Goal: Task Accomplishment & Management: Use online tool/utility

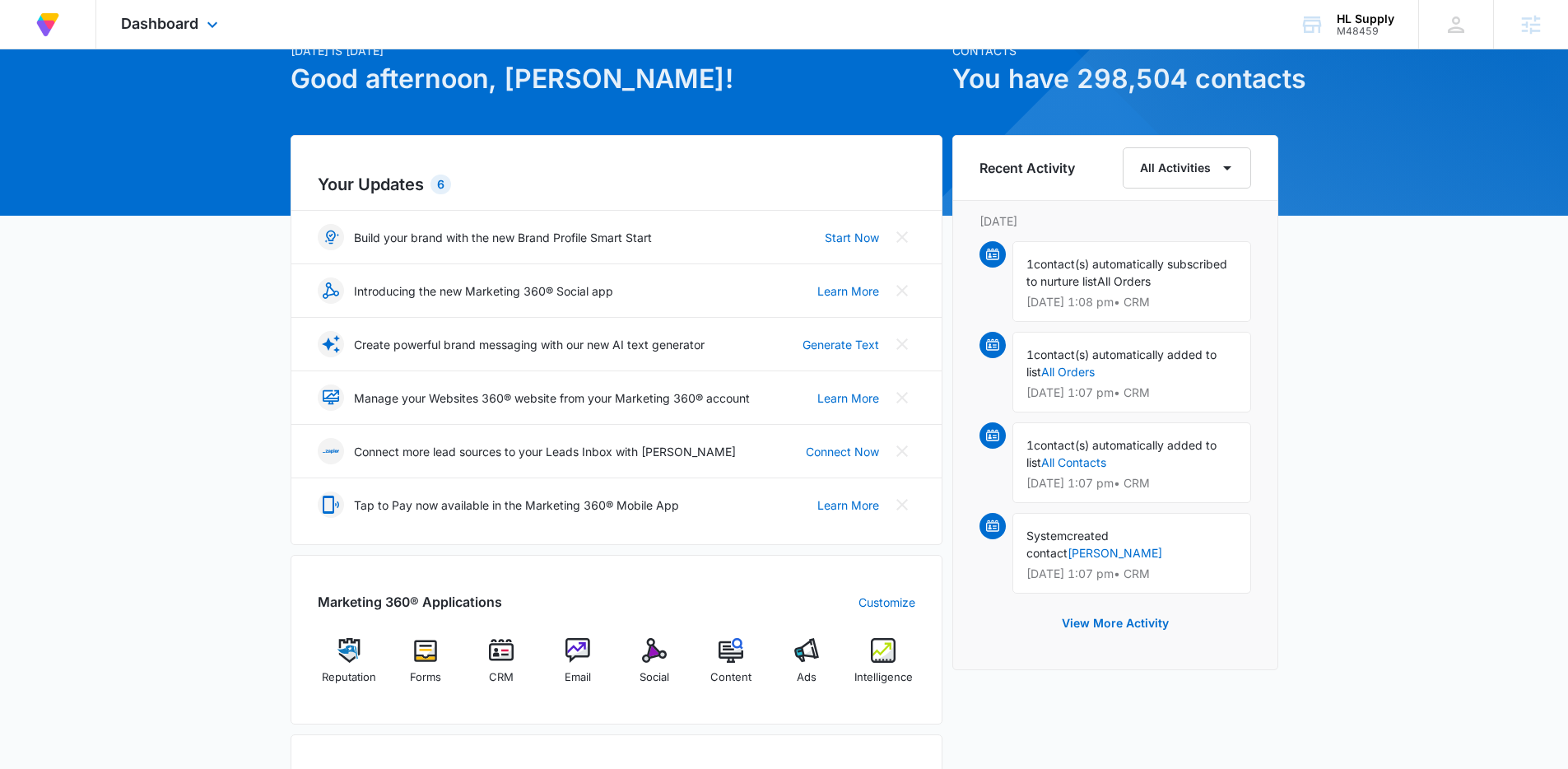
scroll to position [144, 0]
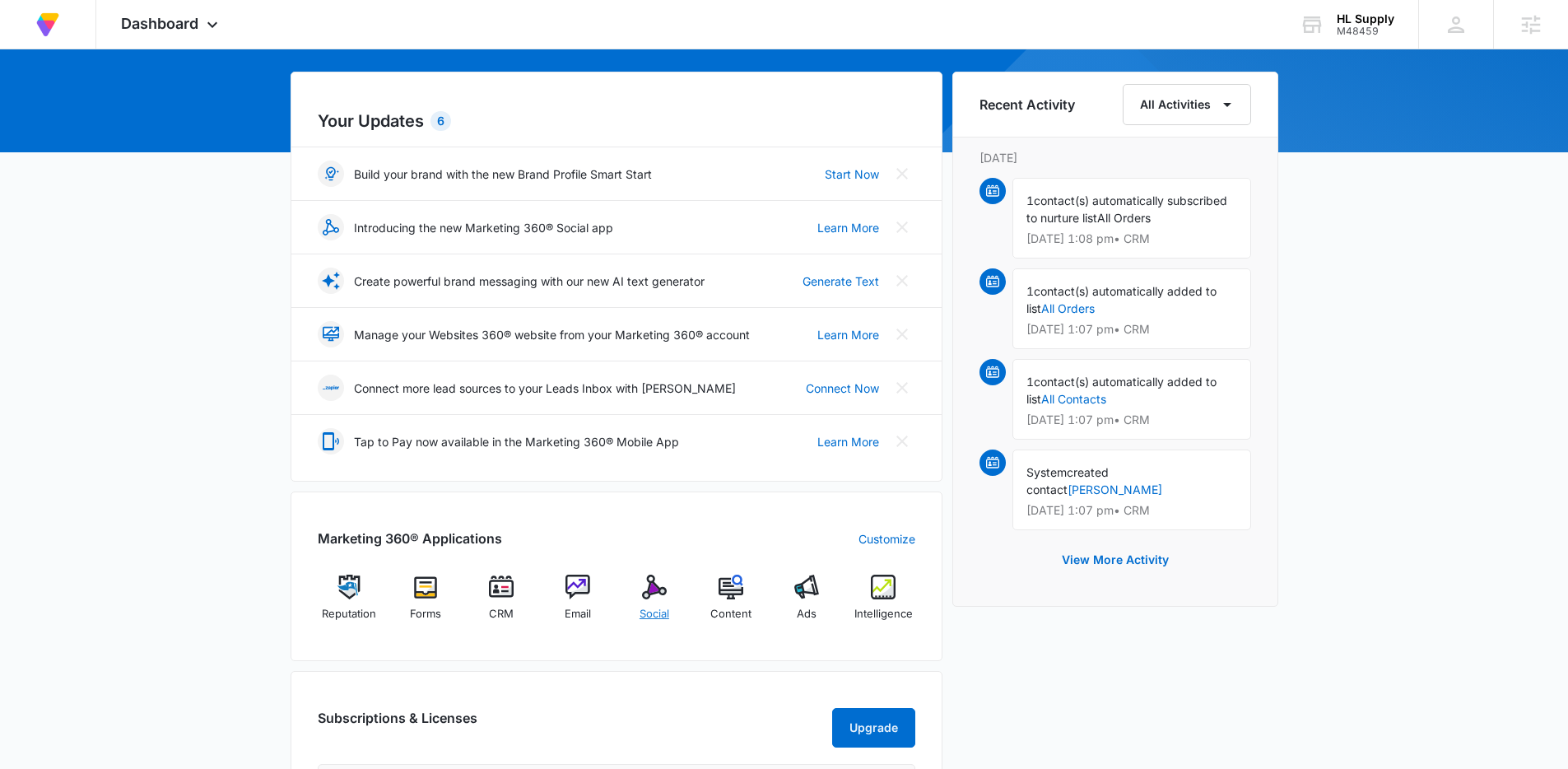
click at [653, 608] on span "Social" at bounding box center [654, 614] width 29 height 17
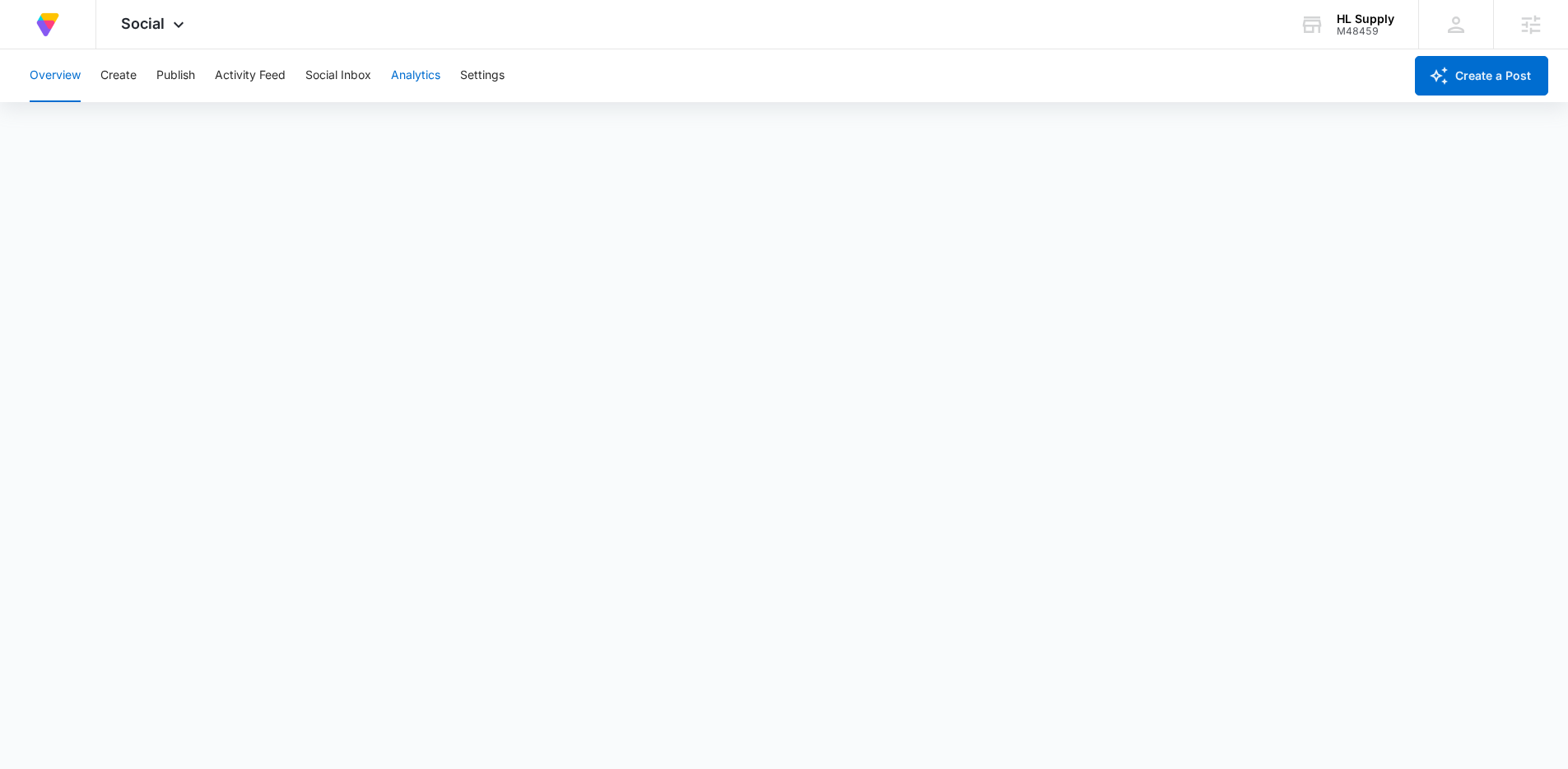
click at [399, 77] on button "Analytics" at bounding box center [415, 76] width 50 height 53
click at [545, 126] on button "Reports" at bounding box center [541, 125] width 42 height 46
